Goal: Task Accomplishment & Management: Complete application form

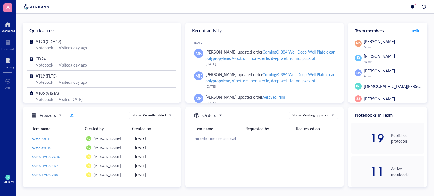
click at [5, 58] on div at bounding box center [8, 60] width 12 height 9
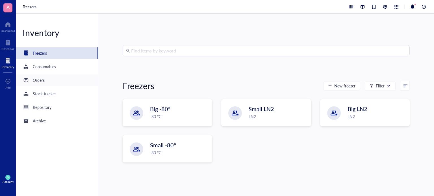
click at [63, 79] on div "Orders" at bounding box center [57, 80] width 82 height 11
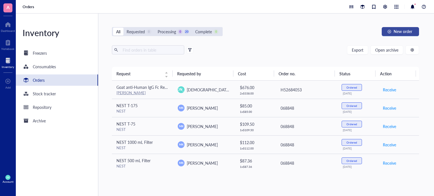
click at [392, 33] on button "New order" at bounding box center [400, 31] width 37 height 9
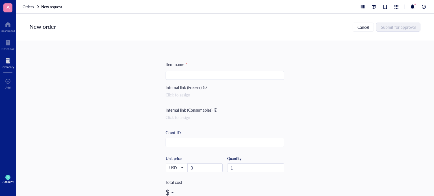
click at [228, 77] on div at bounding box center [225, 75] width 119 height 9
click at [228, 77] on input "search" at bounding box center [225, 75] width 112 height 8
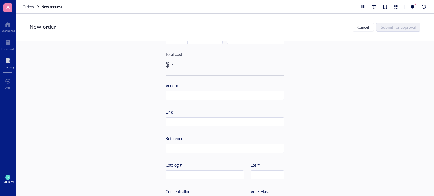
scroll to position [131, 0]
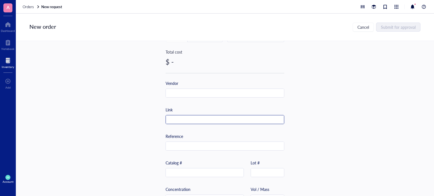
click at [206, 116] on input "text" at bounding box center [225, 120] width 118 height 9
paste input "[URL][DOMAIN_NAME]"
type input "[URL][DOMAIN_NAME]"
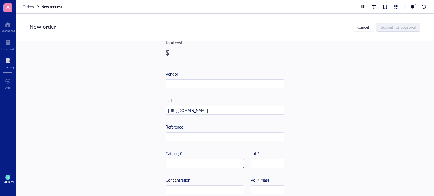
click at [217, 165] on input "text" at bounding box center [205, 163] width 78 height 9
paste input "20394"
type input "20394"
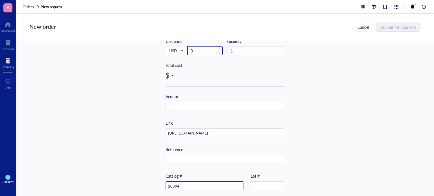
scroll to position [0, 0]
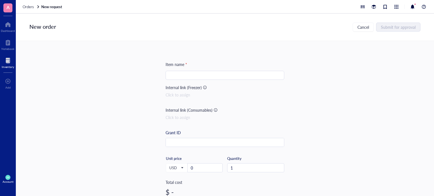
click at [191, 76] on input "search" at bounding box center [225, 75] width 112 height 8
paste input "AminoLink™ Plus Immobilization Kit, 2 mL"
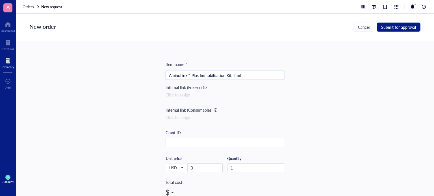
type input "AminoLink™ Plus Immobilization Kit, 2 mL"
drag, startPoint x: 197, startPoint y: 169, endPoint x: 162, endPoint y: 178, distance: 36.3
click at [171, 177] on div "USD Unit price 0" at bounding box center [194, 167] width 57 height 23
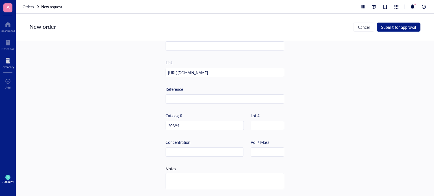
scroll to position [179, 0]
type input "162.65"
click at [402, 26] on span "Submit for approval" at bounding box center [398, 27] width 35 height 5
